Goal: Information Seeking & Learning: Learn about a topic

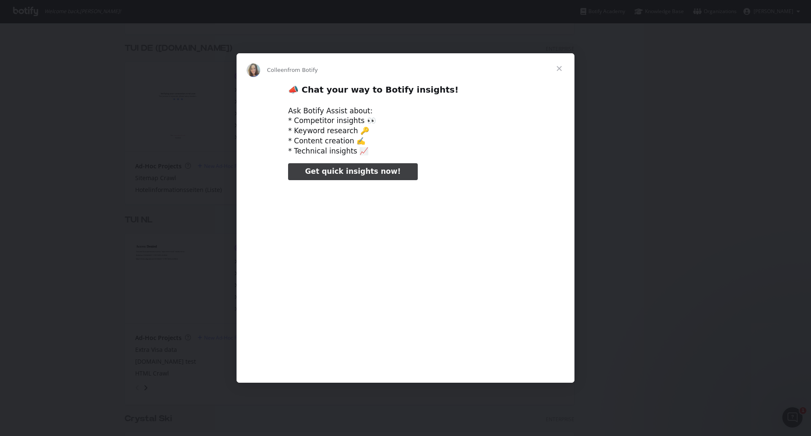
type input "824102"
click at [559, 67] on span "Close" at bounding box center [559, 68] width 30 height 30
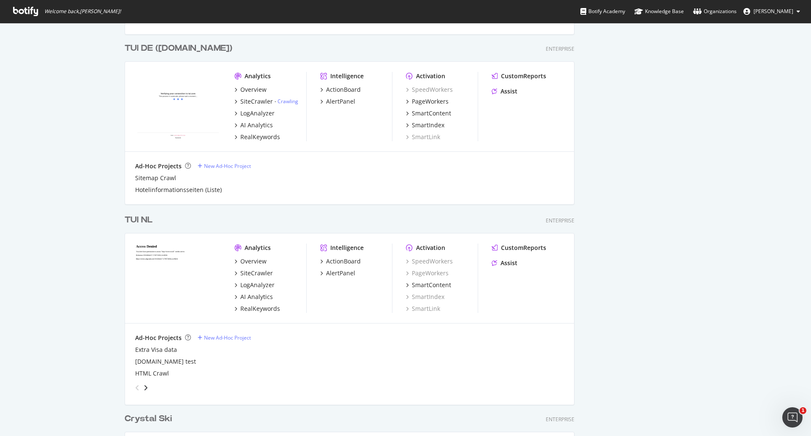
click at [150, 45] on div "TUI DE ([DOMAIN_NAME])" at bounding box center [179, 48] width 108 height 12
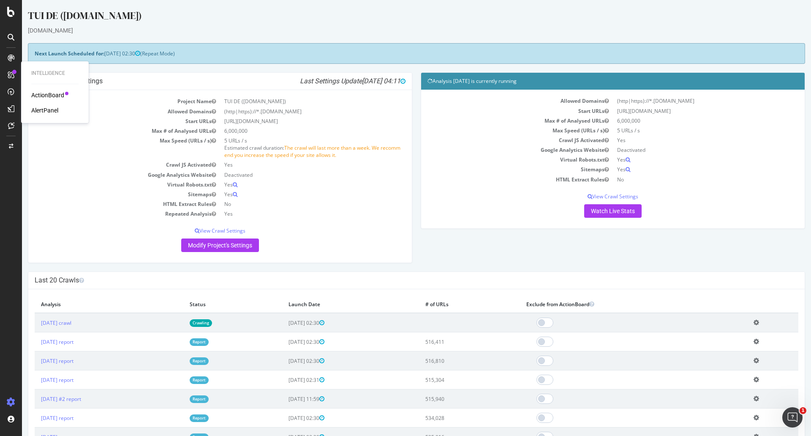
click at [45, 99] on div "ActionBoard" at bounding box center [47, 95] width 33 height 8
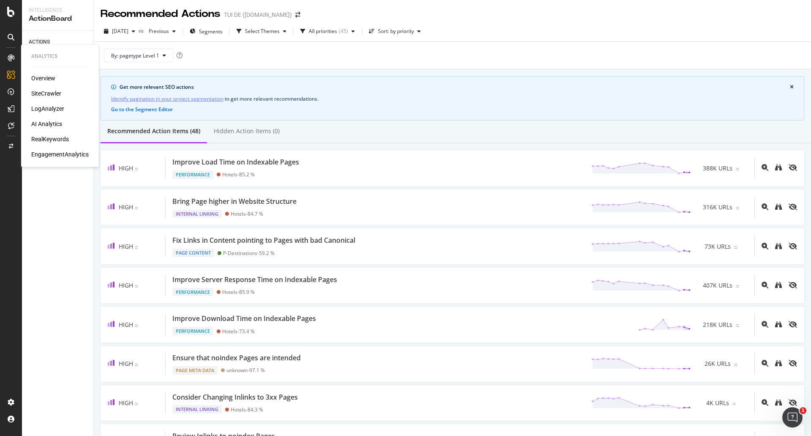
click at [49, 76] on div "Overview" at bounding box center [43, 78] width 24 height 8
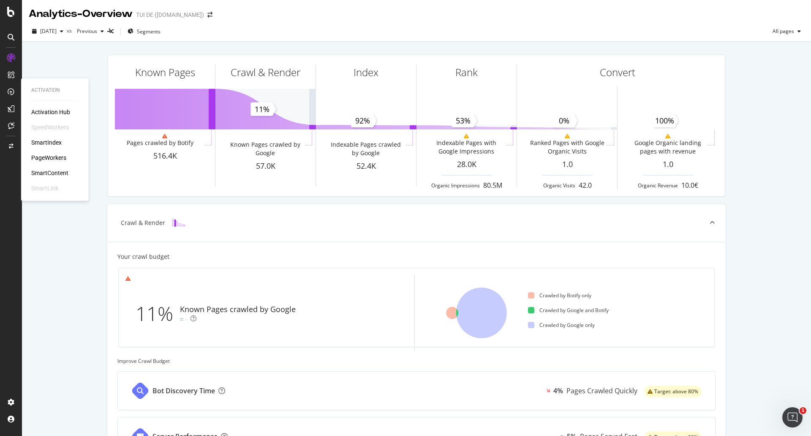
click at [57, 144] on div "SmartIndex" at bounding box center [46, 142] width 30 height 8
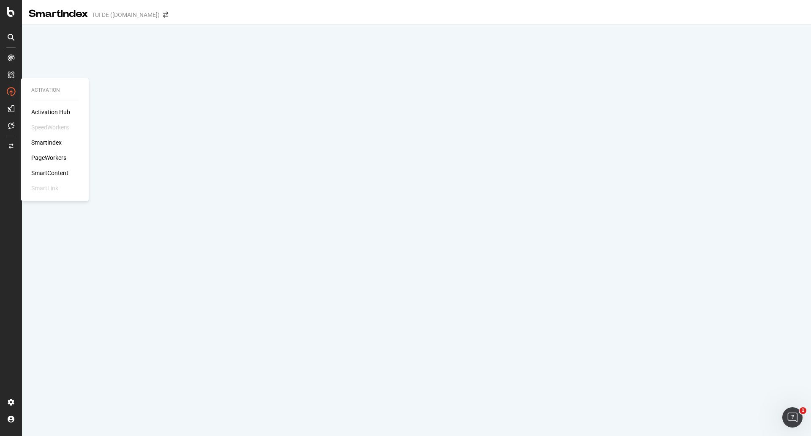
click at [47, 110] on div "Activation Hub" at bounding box center [50, 112] width 39 height 8
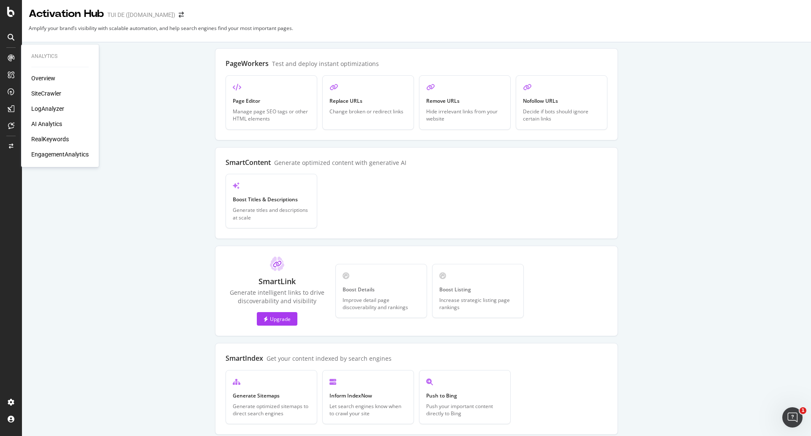
click at [55, 90] on div "SiteCrawler" at bounding box center [46, 93] width 30 height 8
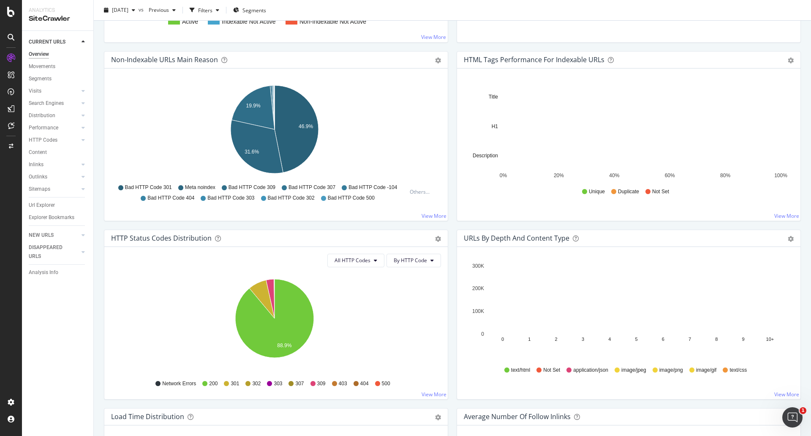
scroll to position [85, 0]
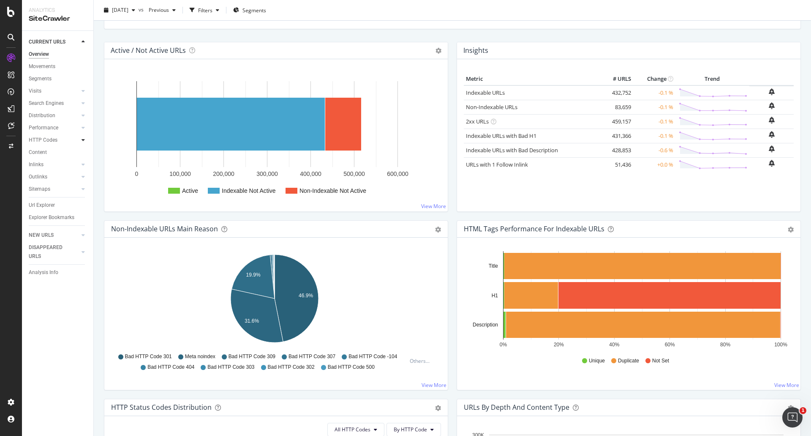
click at [83, 141] on icon at bounding box center [83, 139] width 3 height 5
click at [82, 127] on icon at bounding box center [83, 127] width 3 height 5
click at [83, 101] on icon at bounding box center [83, 103] width 3 height 5
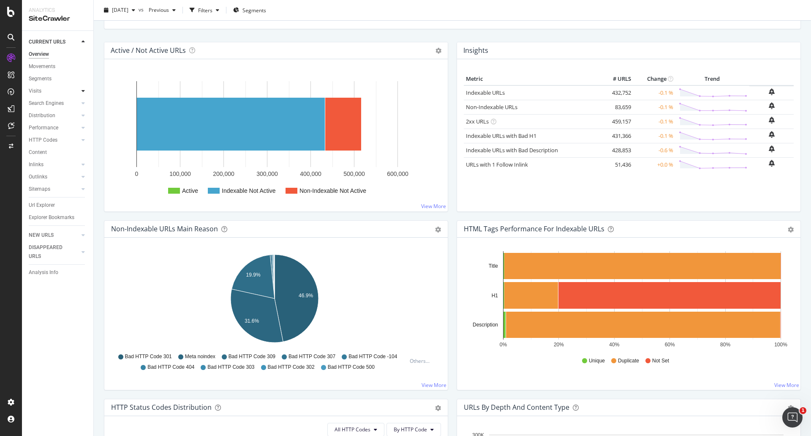
click at [85, 87] on div at bounding box center [83, 91] width 8 height 8
click at [41, 79] on div "Segments" at bounding box center [40, 78] width 23 height 9
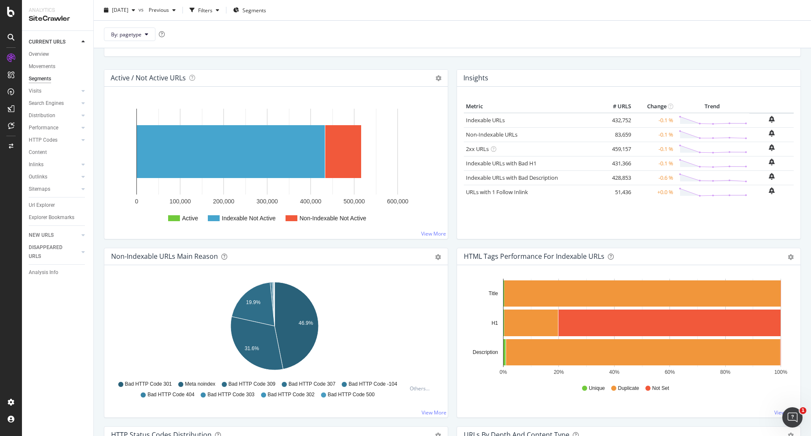
scroll to position [112, 0]
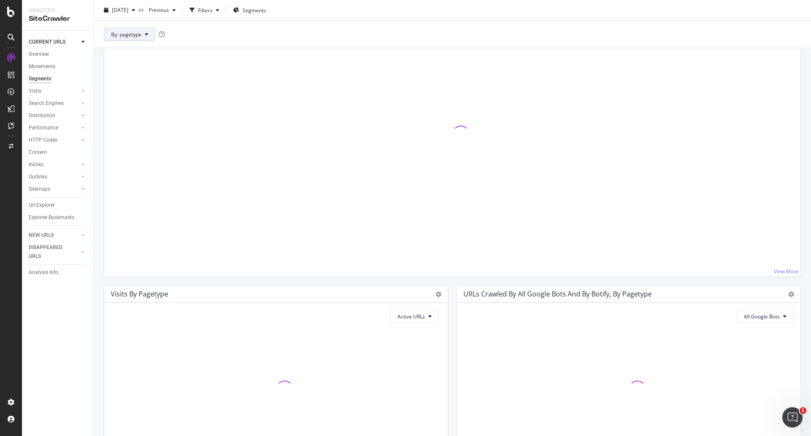
click at [148, 35] on button "By: pagetype" at bounding box center [130, 34] width 52 height 14
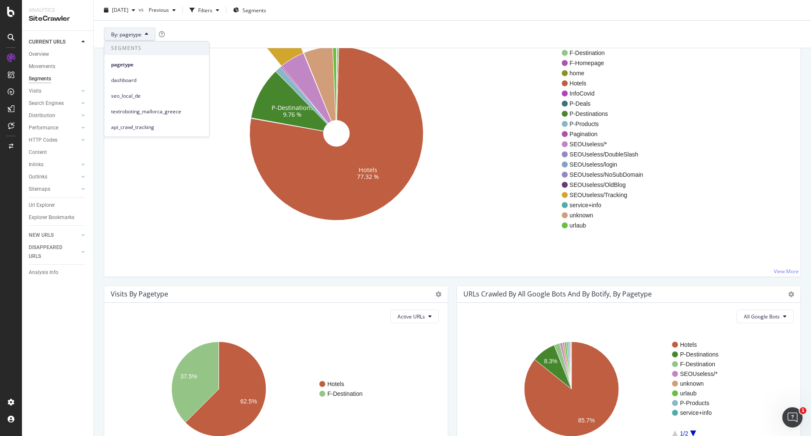
click at [148, 35] on button "By: pagetype" at bounding box center [130, 34] width 52 height 14
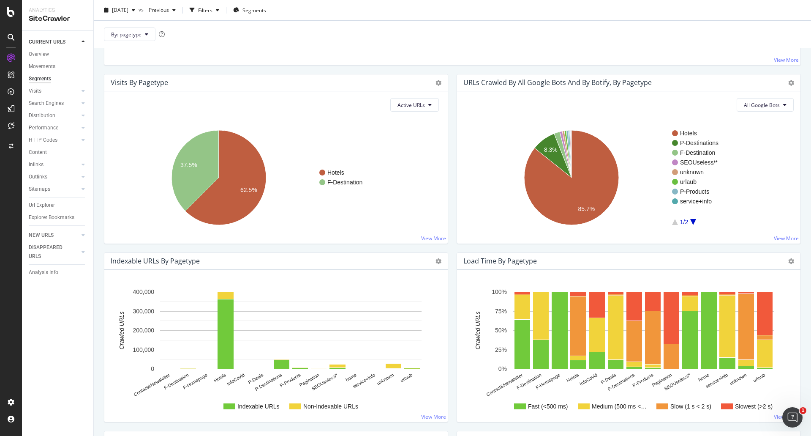
scroll to position [154, 0]
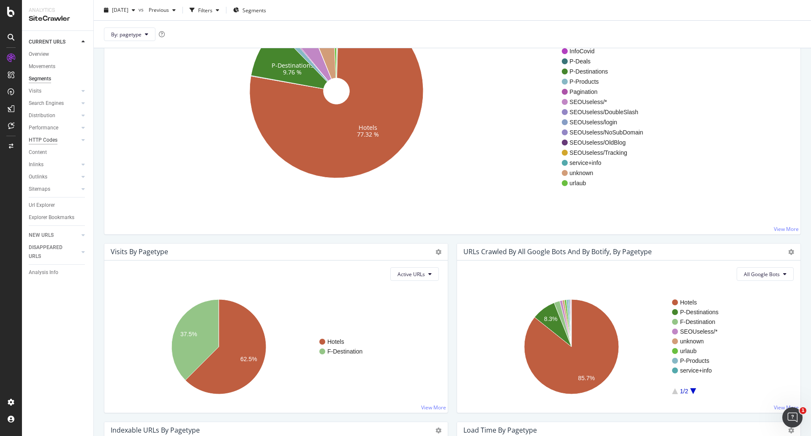
click at [54, 140] on div "HTTP Codes" at bounding box center [43, 140] width 29 height 9
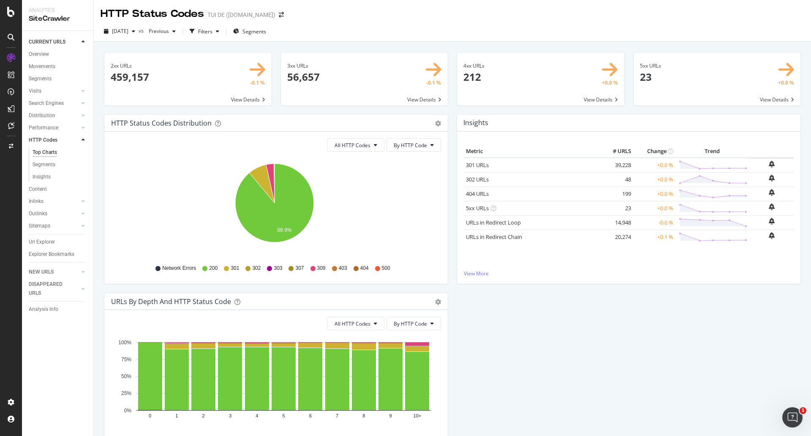
click at [663, 193] on td "+0.0 %" at bounding box center [654, 193] width 42 height 14
click at [691, 192] on icon at bounding box center [713, 194] width 68 height 10
click at [476, 190] on link "404 URLs" at bounding box center [477, 194] width 23 height 8
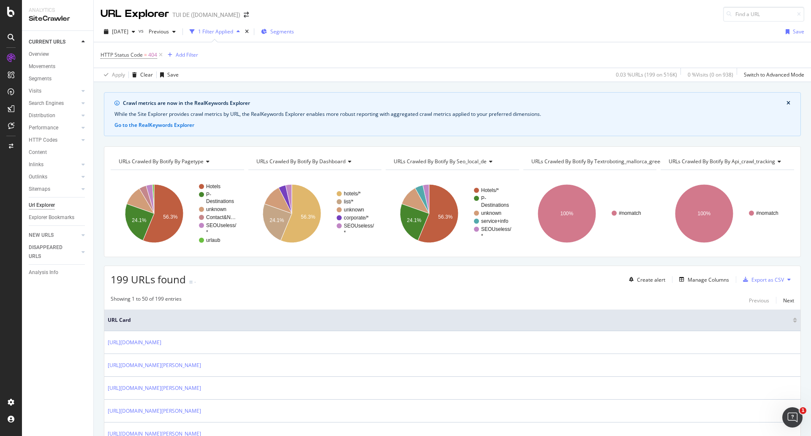
click at [294, 32] on span "Segments" at bounding box center [282, 31] width 24 height 7
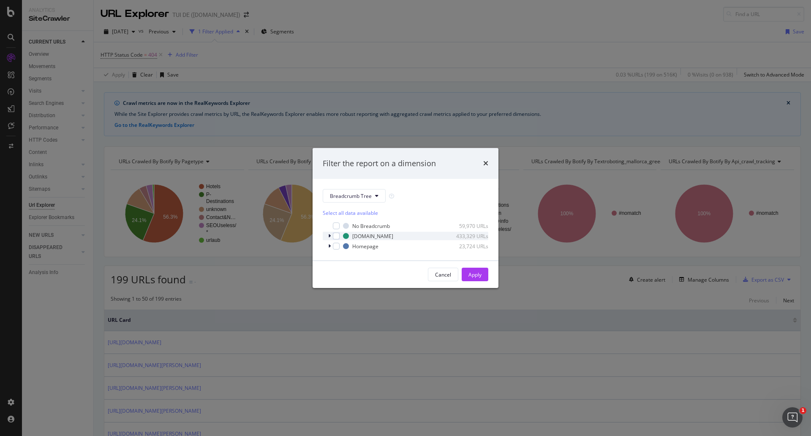
click at [328, 235] on icon "modal" at bounding box center [329, 235] width 3 height 5
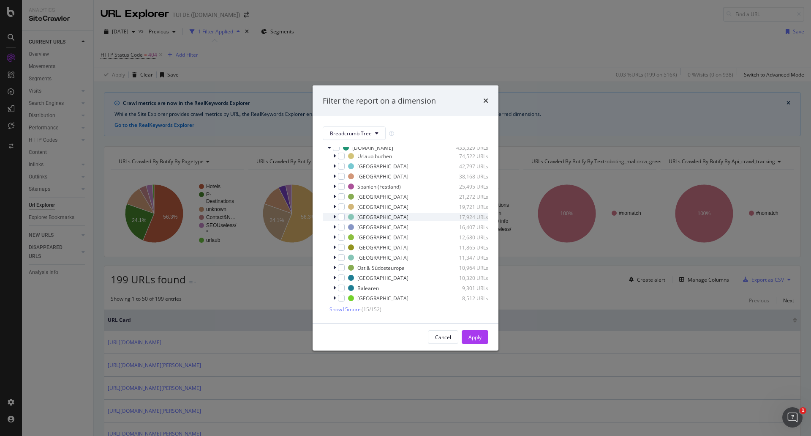
scroll to position [36, 0]
click at [343, 298] on span "Show 15 more" at bounding box center [345, 298] width 31 height 7
click at [353, 314] on span "Show 15 more" at bounding box center [345, 317] width 31 height 7
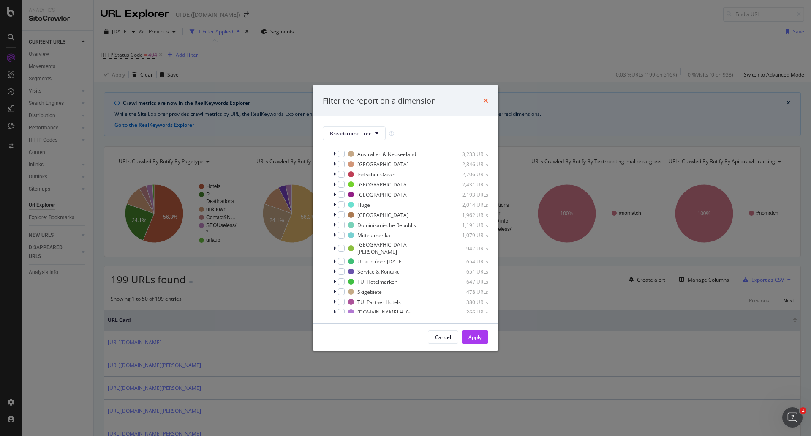
click at [487, 100] on icon "times" at bounding box center [485, 100] width 5 height 7
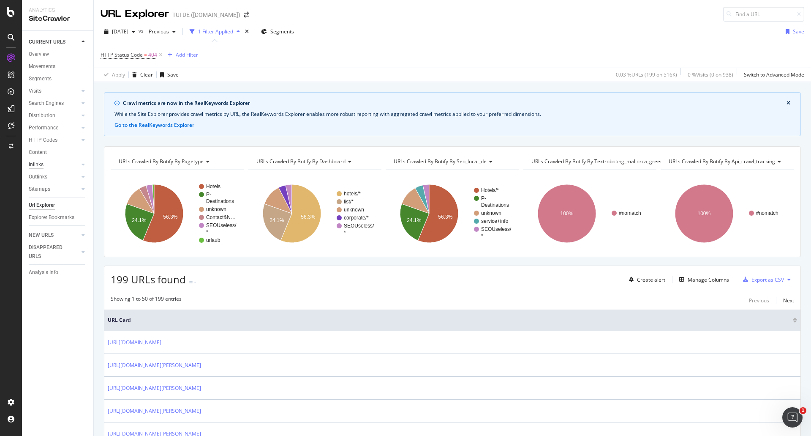
click at [40, 164] on div "Inlinks" at bounding box center [36, 164] width 15 height 9
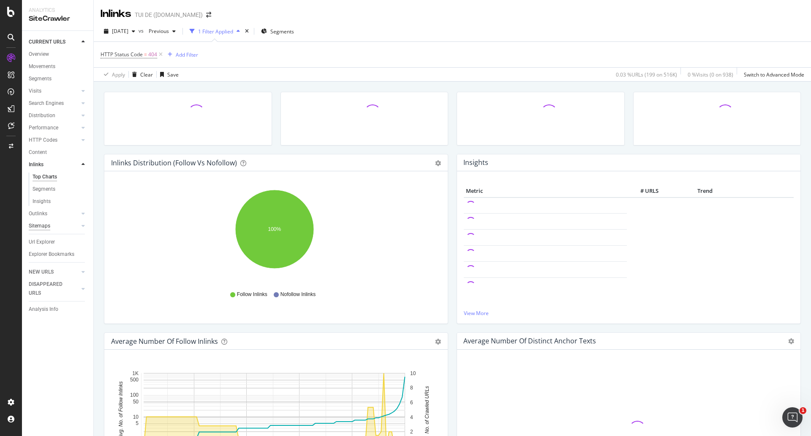
click at [43, 227] on div "Sitemaps" at bounding box center [40, 225] width 22 height 9
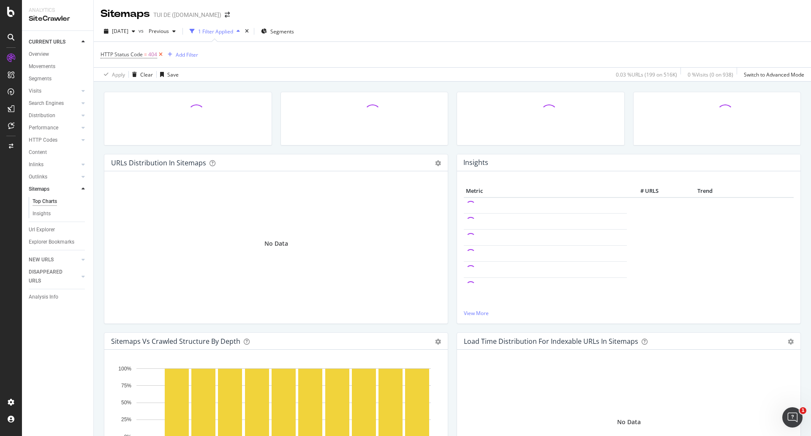
click at [160, 53] on icon at bounding box center [160, 54] width 7 height 8
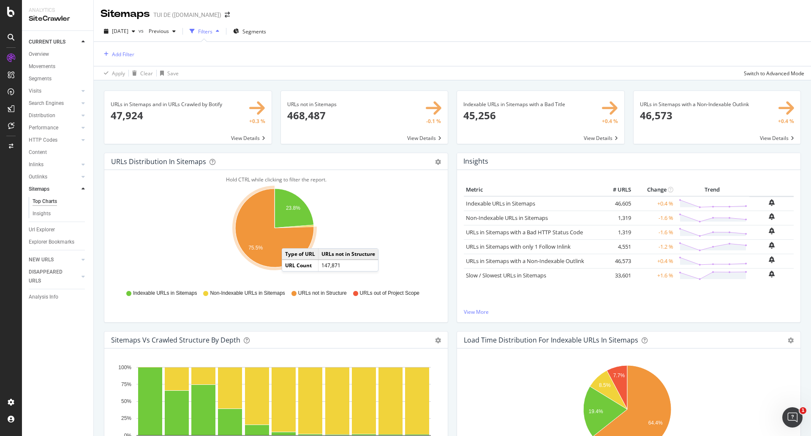
click at [290, 240] on icon "A chart." at bounding box center [274, 227] width 79 height 79
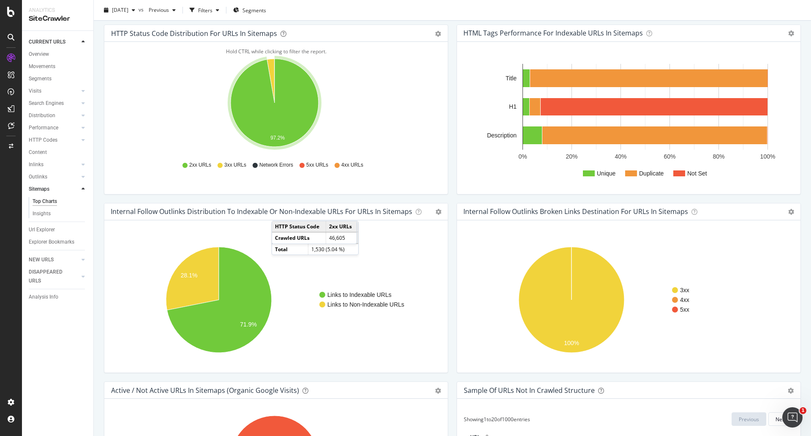
scroll to position [465, 0]
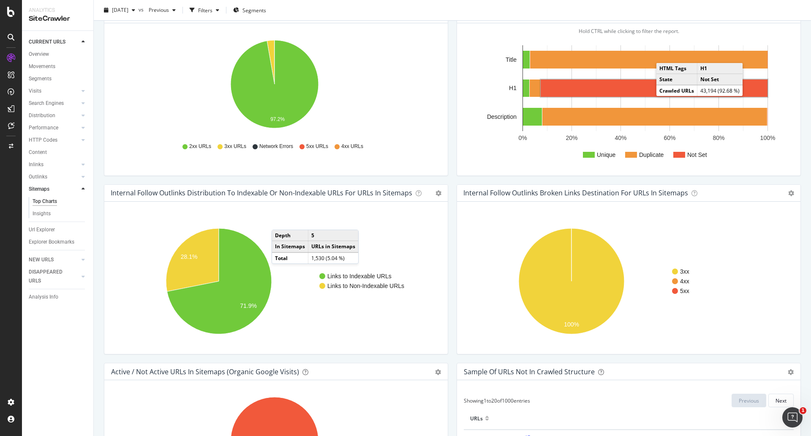
click at [643, 87] on rect "A chart." at bounding box center [654, 87] width 227 height 17
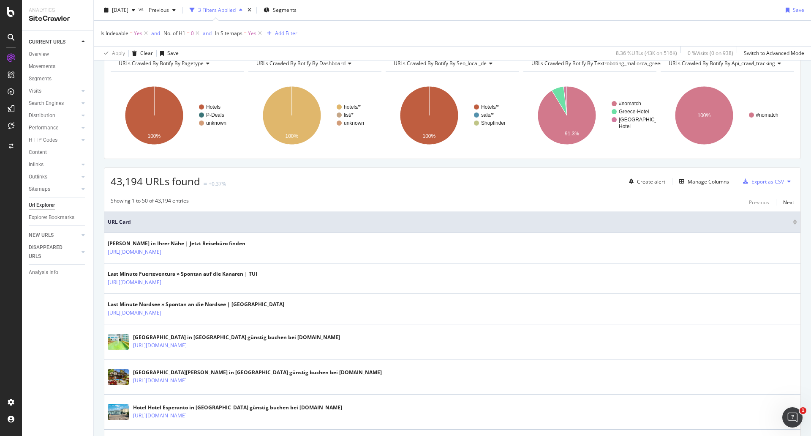
scroll to position [127, 0]
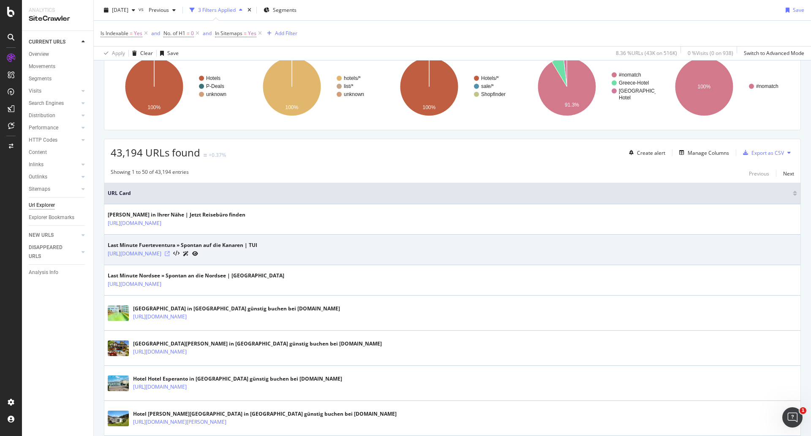
click at [170, 254] on icon at bounding box center [167, 253] width 5 height 5
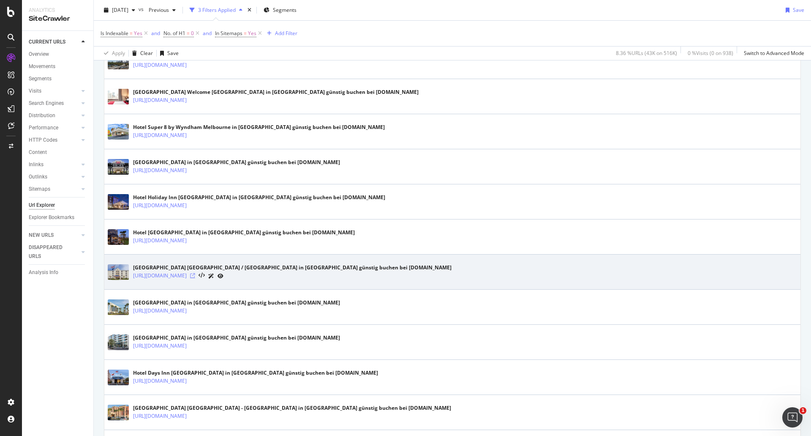
scroll to position [1684, 0]
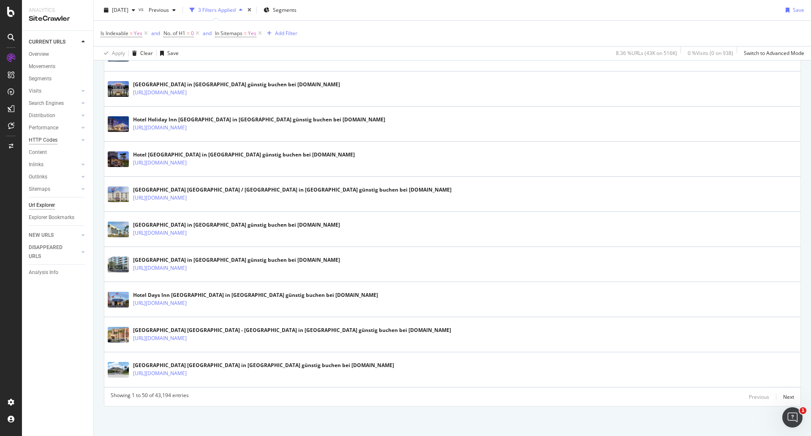
click at [41, 140] on div "HTTP Codes" at bounding box center [43, 140] width 29 height 9
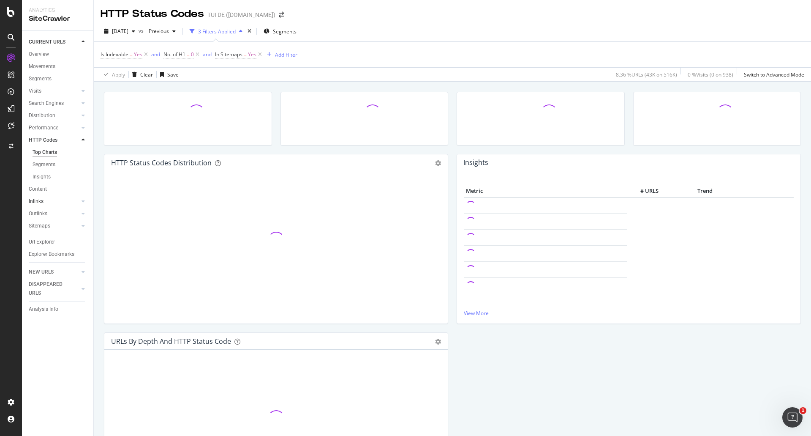
click at [44, 200] on link "Inlinks" at bounding box center [54, 201] width 50 height 9
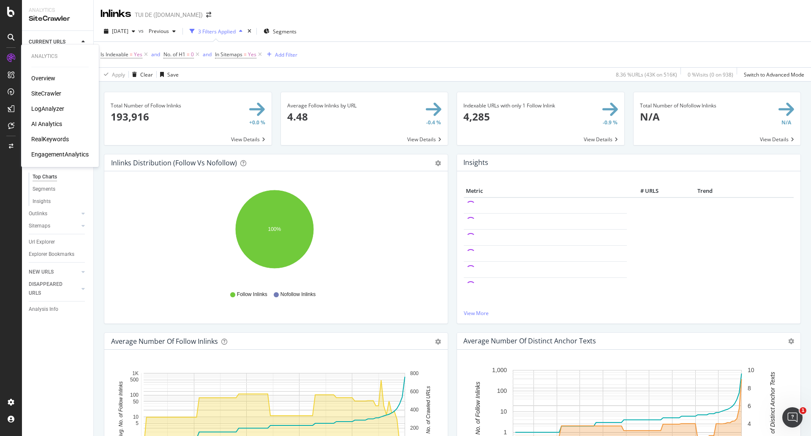
click at [44, 79] on div "Overview" at bounding box center [43, 78] width 24 height 8
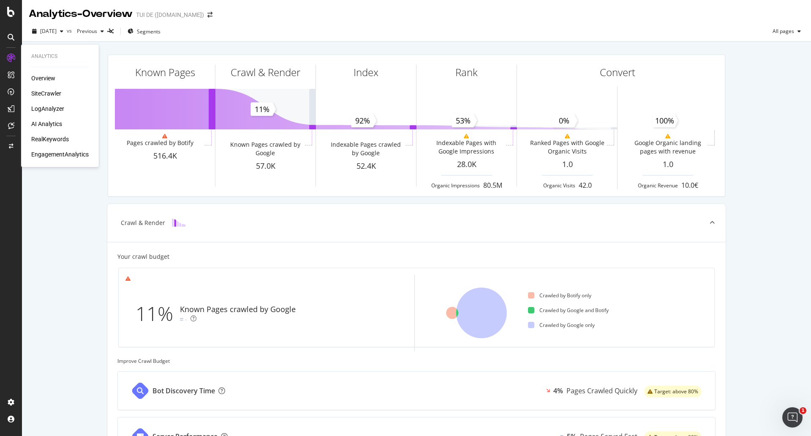
click at [57, 106] on div "LogAnalyzer" at bounding box center [47, 108] width 33 height 8
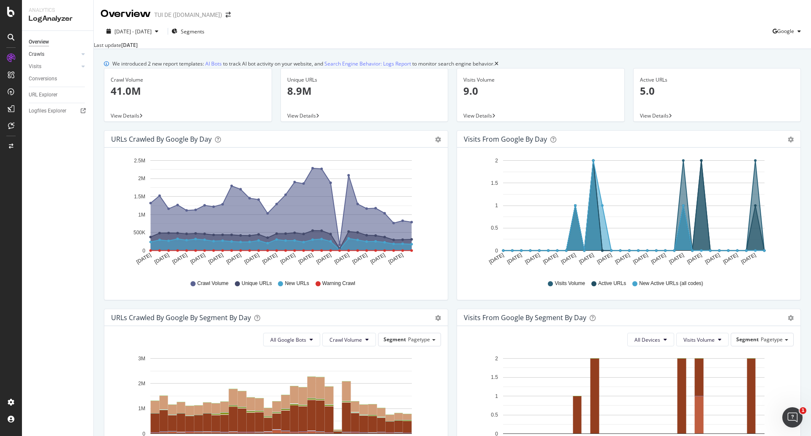
click at [47, 55] on link "Crawls" at bounding box center [54, 54] width 50 height 9
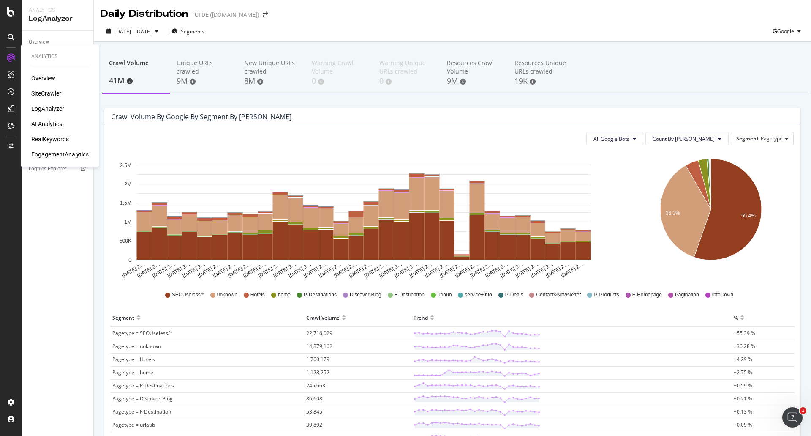
click at [57, 124] on div "AI Analytics" at bounding box center [46, 124] width 31 height 8
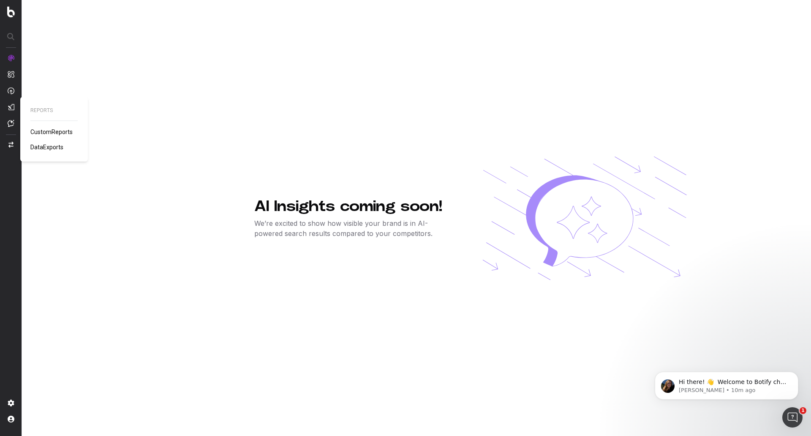
click at [49, 132] on span "CustomReports" at bounding box center [51, 131] width 42 height 7
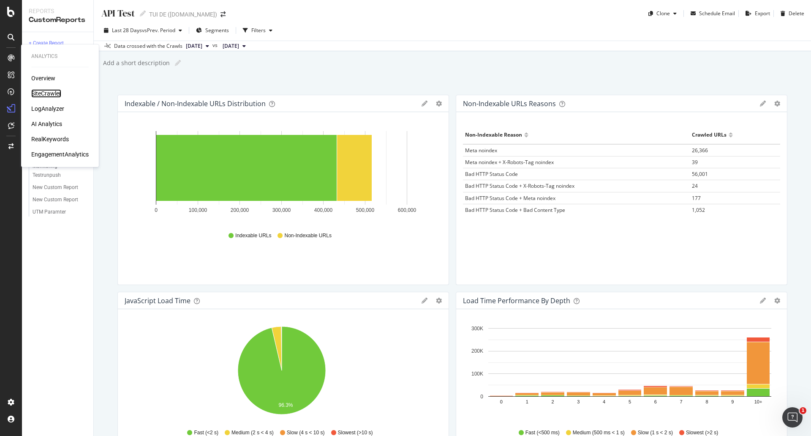
click at [42, 93] on div "SiteCrawler" at bounding box center [46, 93] width 30 height 8
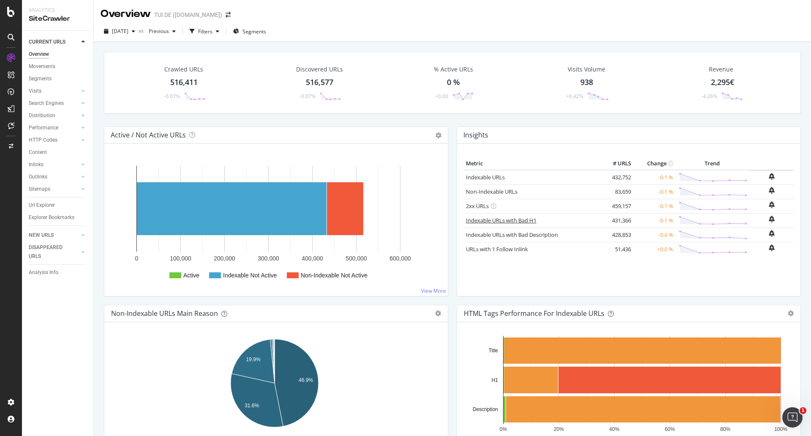
click at [497, 221] on link "Indexable URLs with Bad H1" at bounding box center [501, 220] width 71 height 8
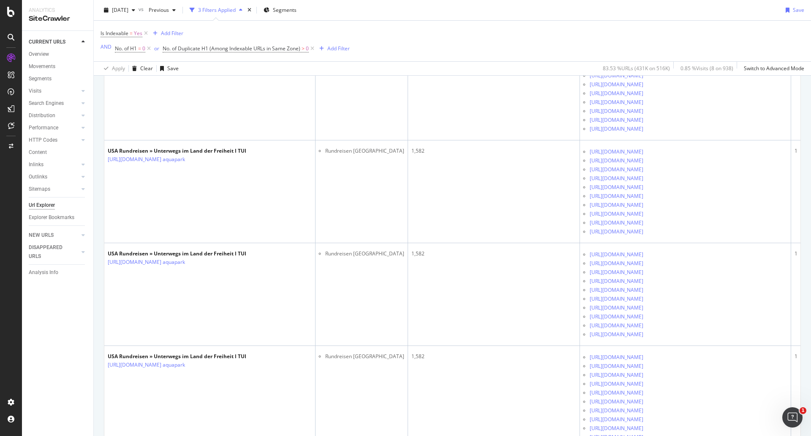
scroll to position [676, 0]
